Goal: Information Seeking & Learning: Find specific fact

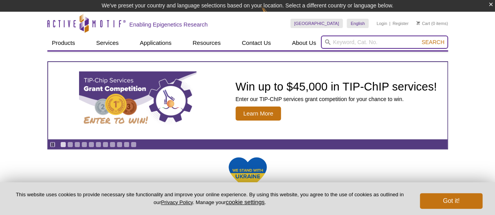
drag, startPoint x: 0, startPoint y: 0, endPoint x: 353, endPoint y: 42, distance: 355.2
click at [353, 42] on input "search" at bounding box center [384, 42] width 127 height 13
paste input "39239"
type input "39239"
click at [419, 39] on button "Search" at bounding box center [432, 42] width 27 height 7
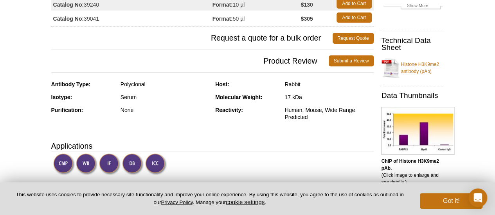
scroll to position [122, 0]
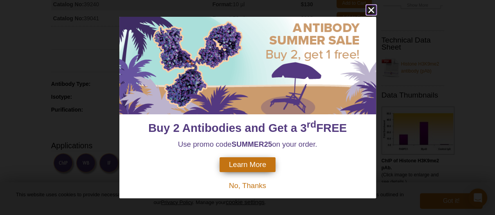
click at [372, 7] on icon "close" at bounding box center [371, 10] width 10 height 10
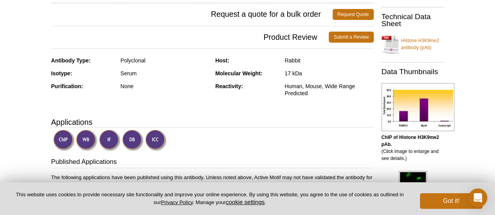
scroll to position [145, 0]
